Goal: Information Seeking & Learning: Learn about a topic

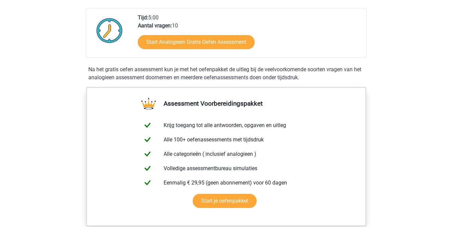
scroll to position [148, 0]
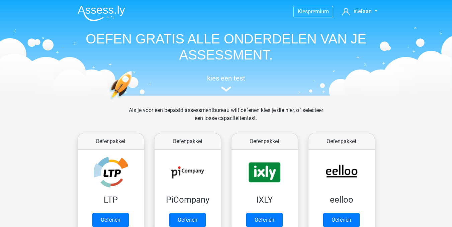
scroll to position [285, 0]
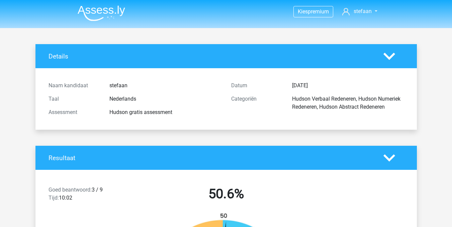
scroll to position [1391, 0]
